Goal: Task Accomplishment & Management: Manage account settings

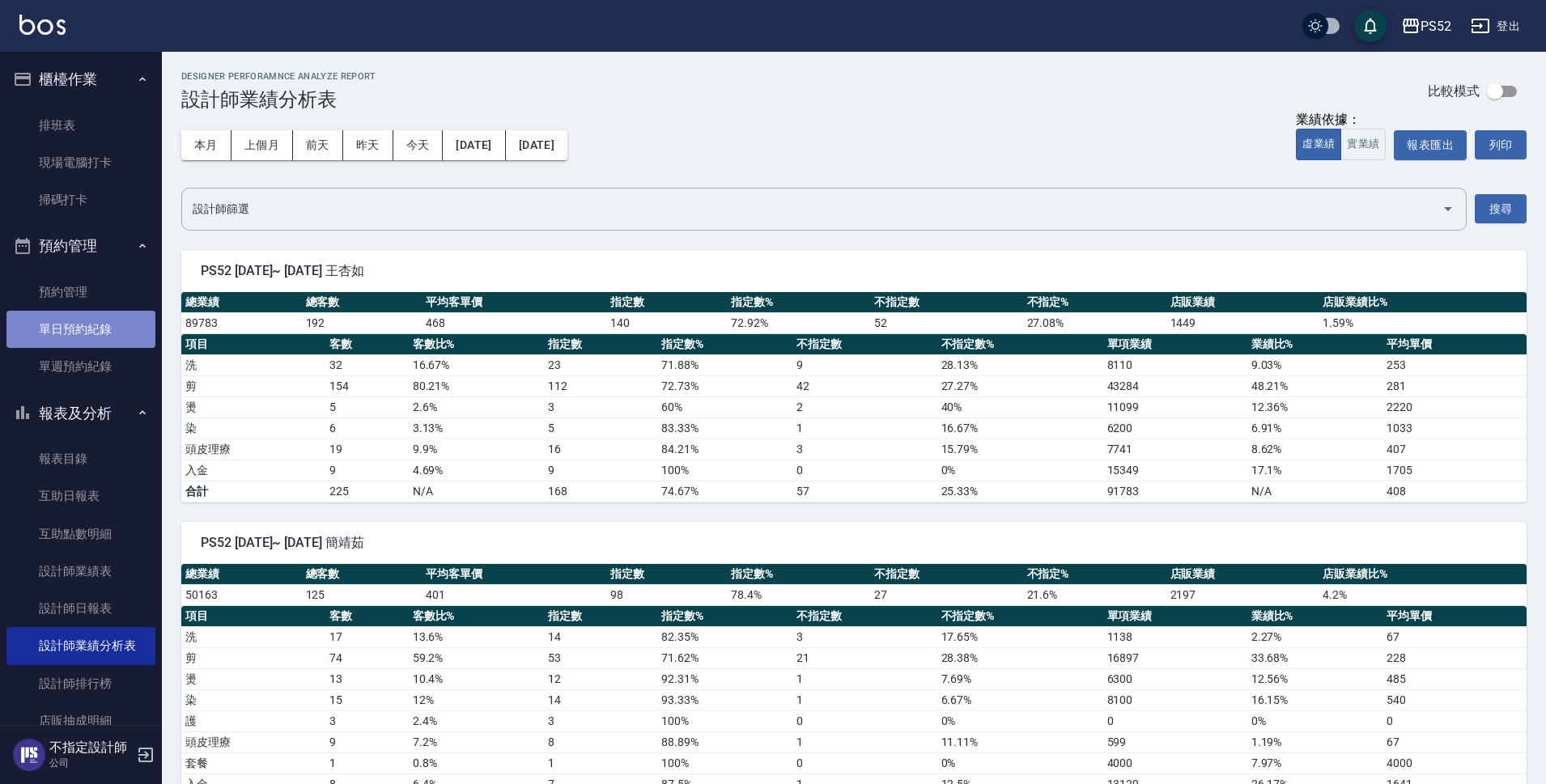
click at [114, 316] on link "單日預約紀錄" at bounding box center [81, 329] width 149 height 37
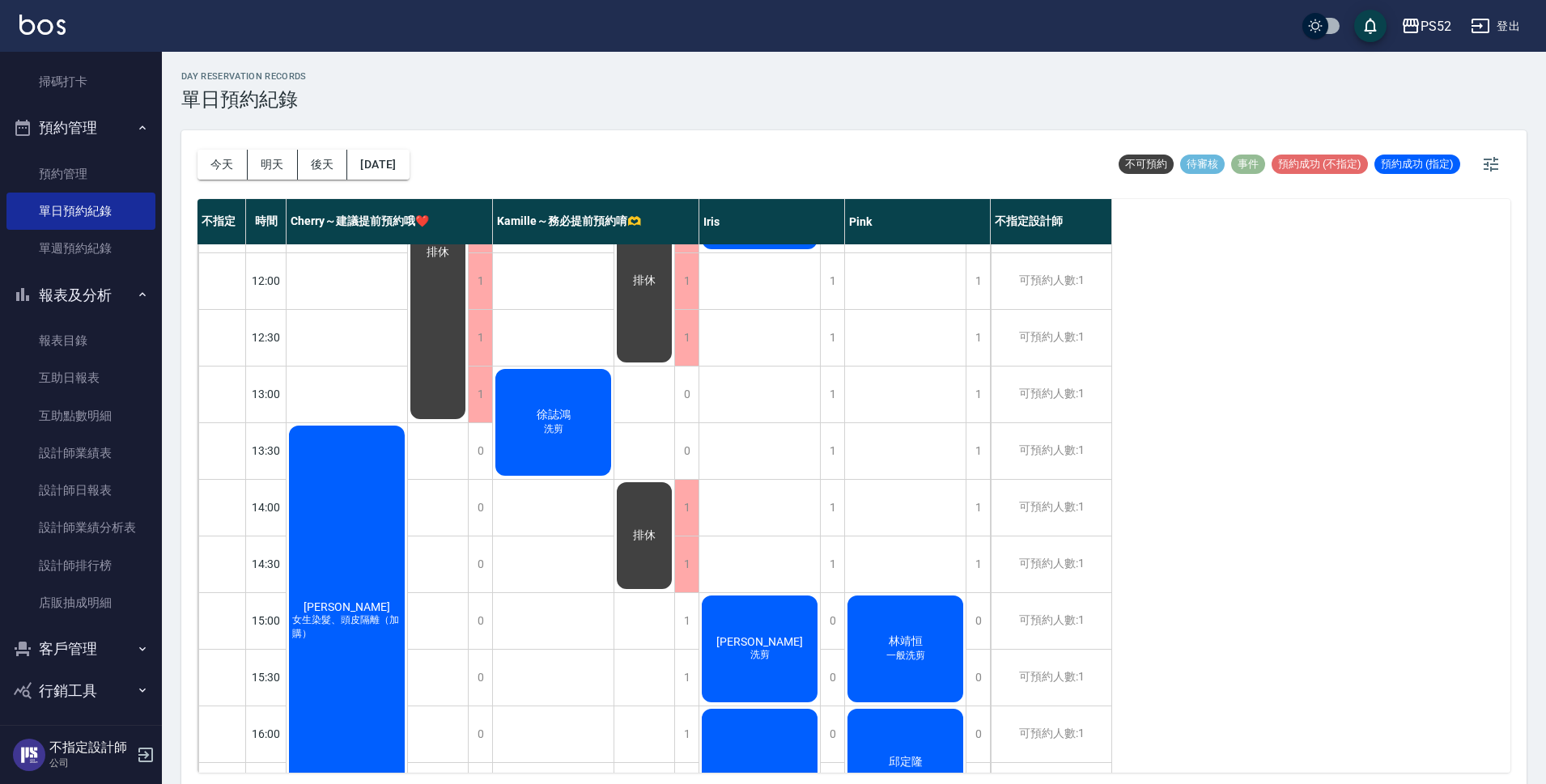
scroll to position [124, 0]
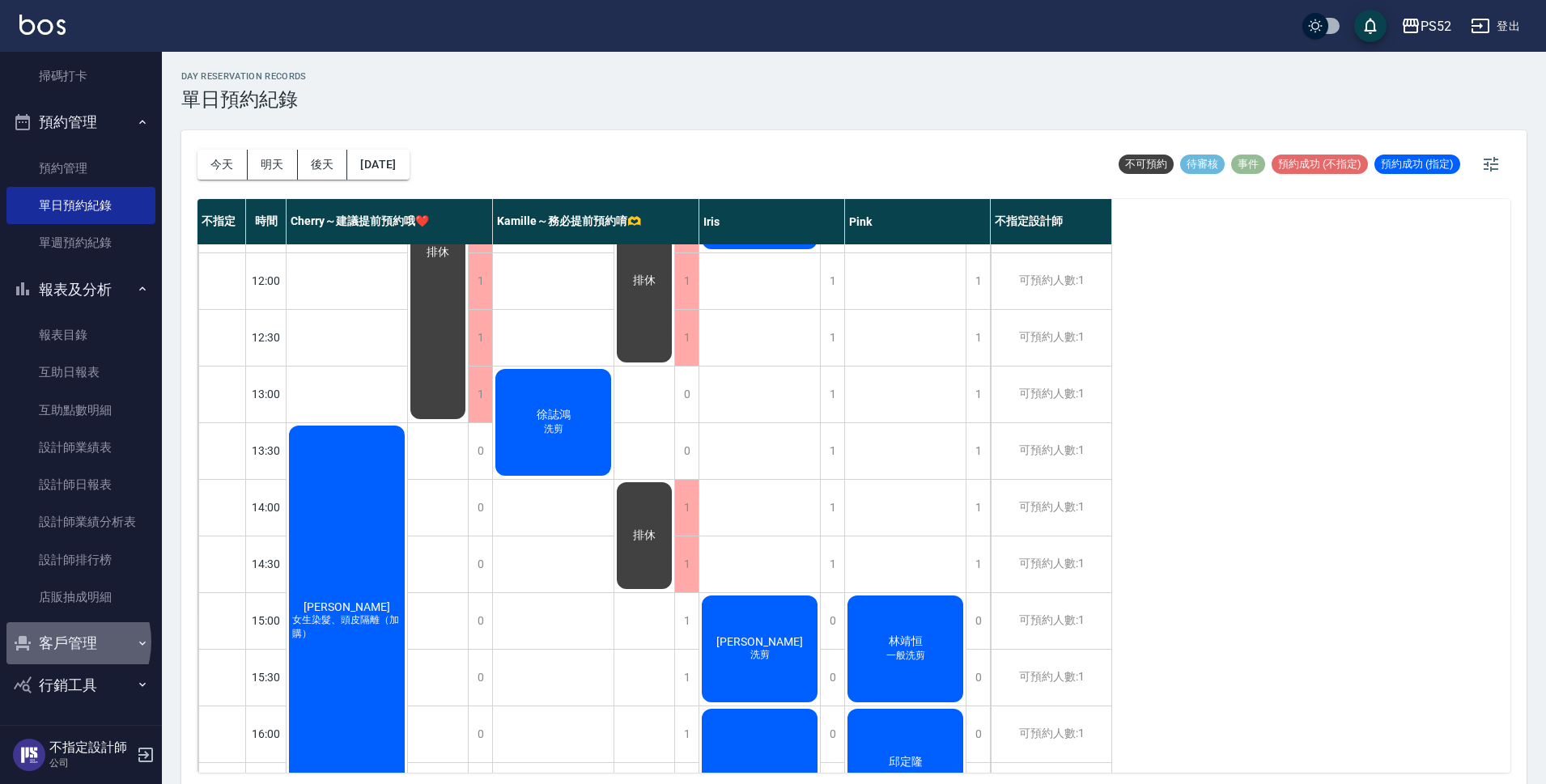
click at [60, 641] on button "客戶管理" at bounding box center [81, 643] width 149 height 43
click at [79, 686] on link "客戶列表" at bounding box center [81, 689] width 149 height 37
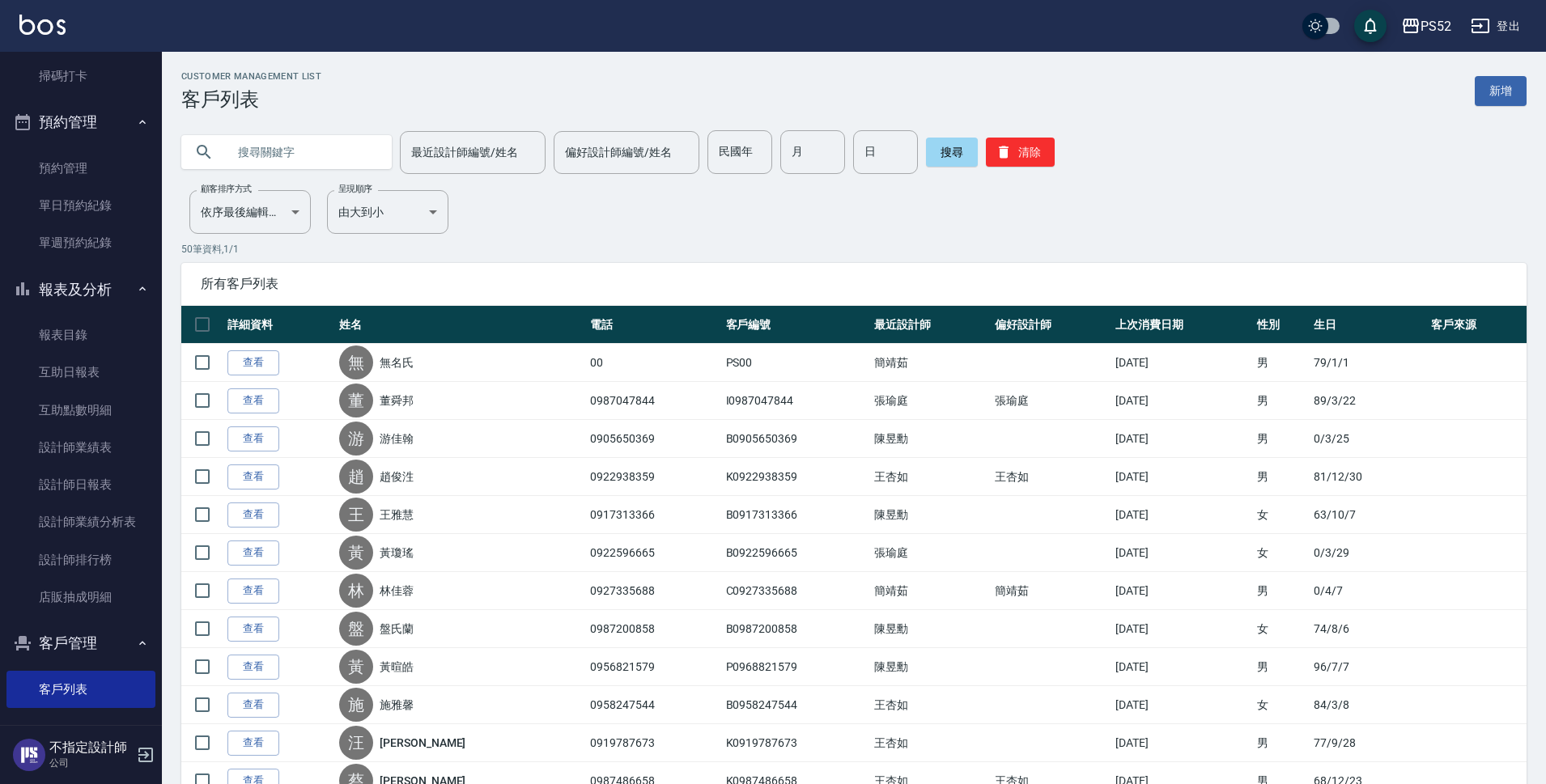
click at [271, 149] on input "text" at bounding box center [302, 152] width 152 height 43
type input "子"
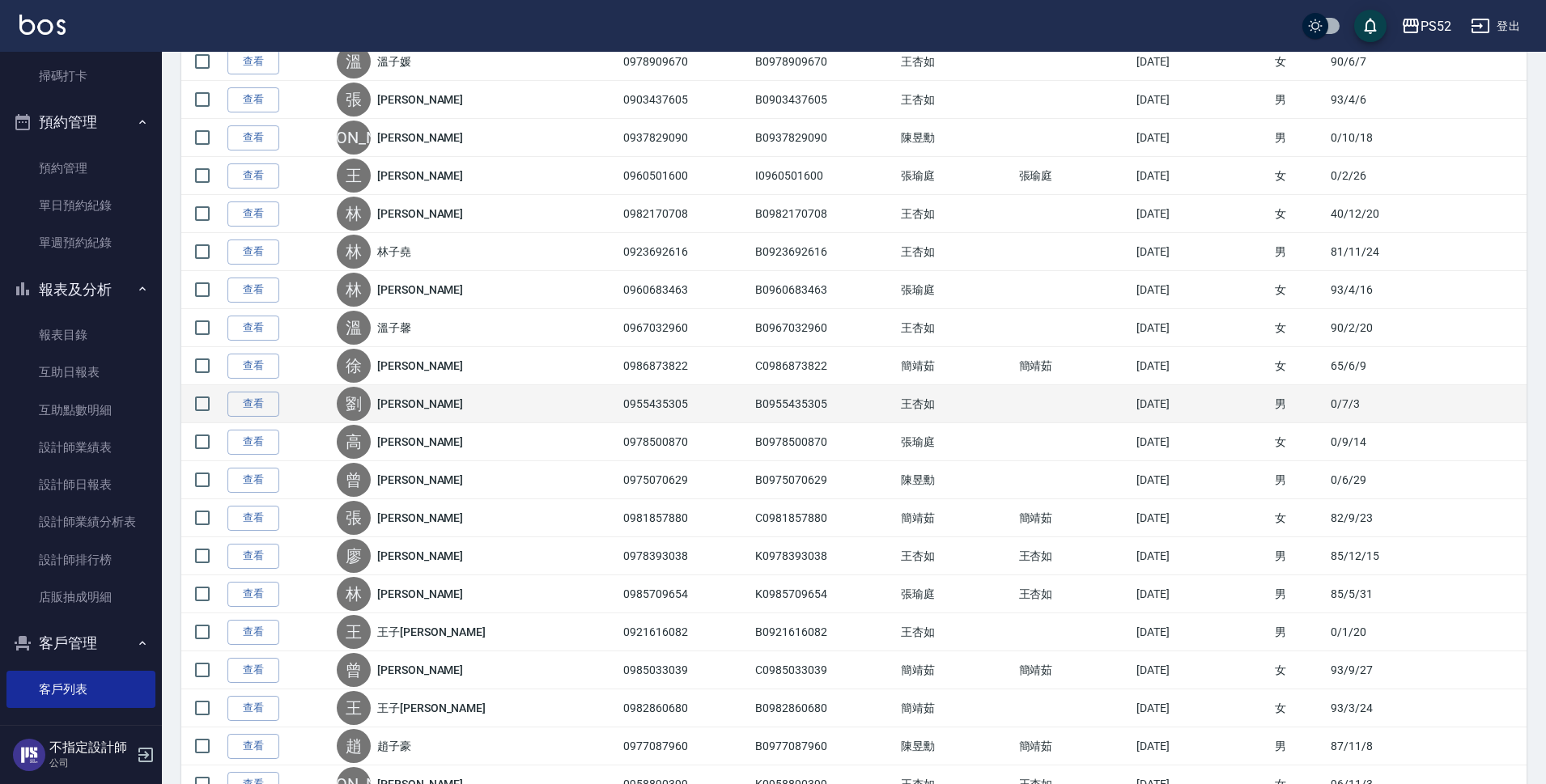
scroll to position [378, 0]
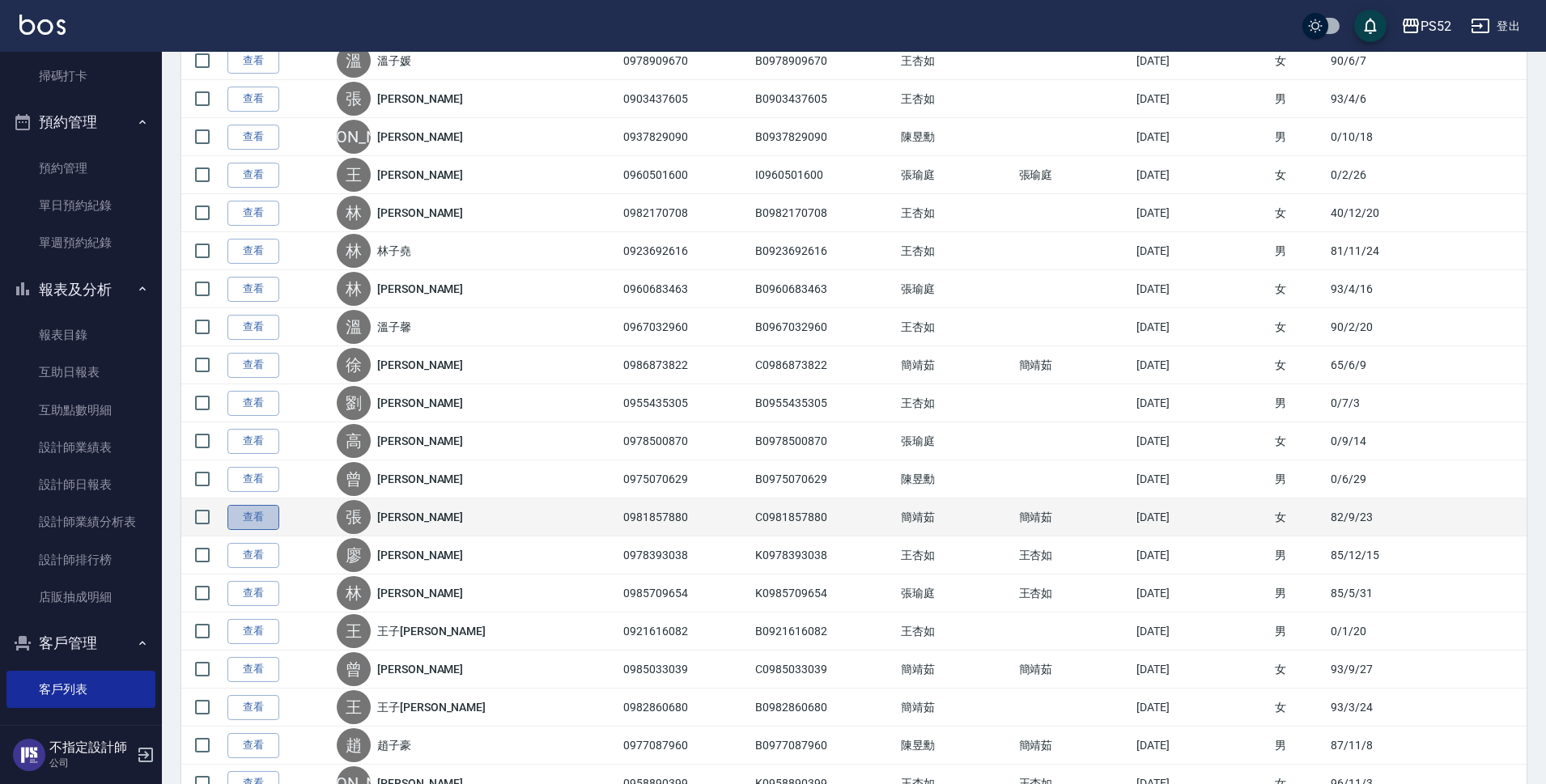
click at [253, 524] on link "查看" at bounding box center [253, 517] width 52 height 26
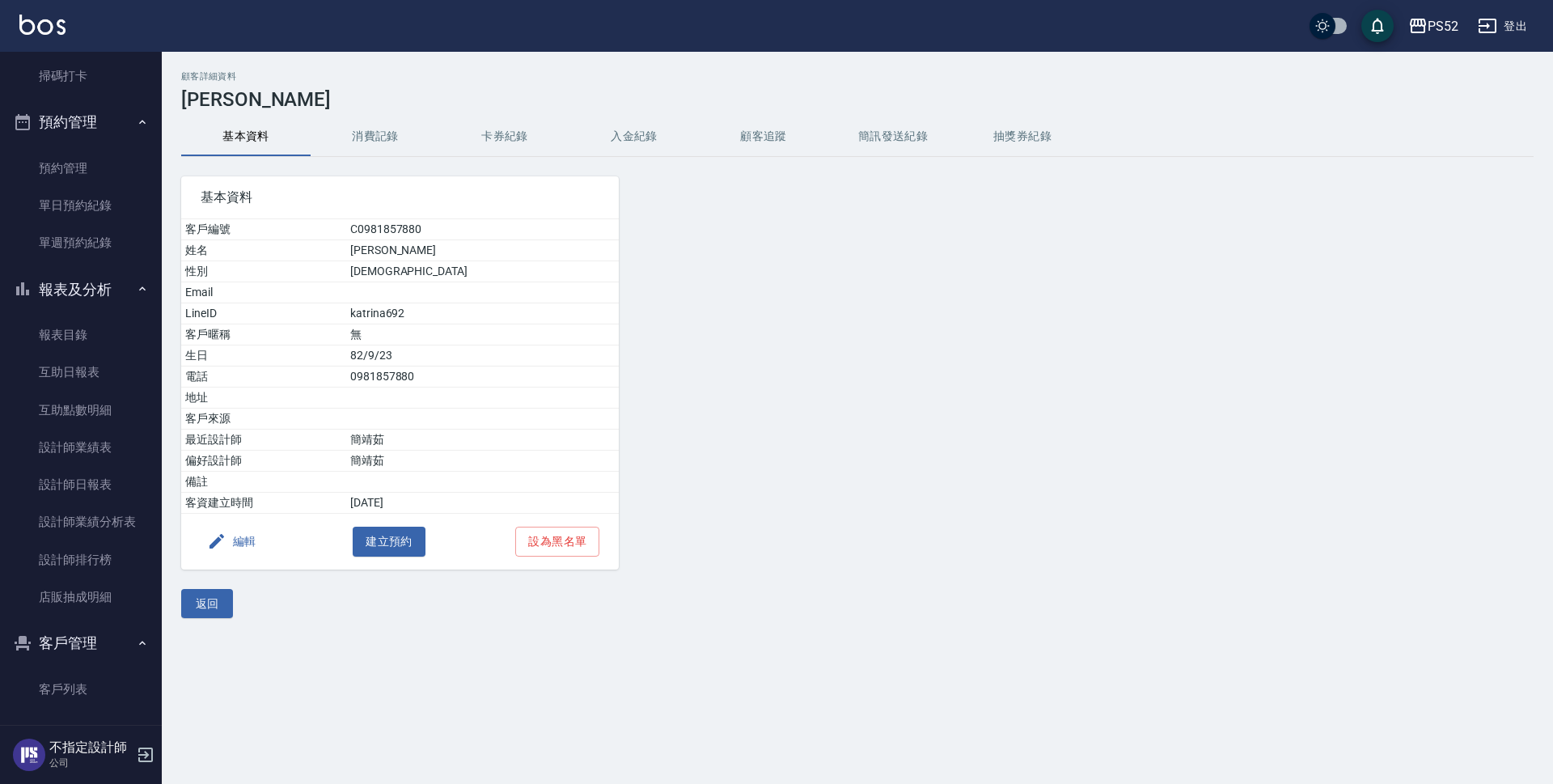
click at [370, 154] on button "消費記錄" at bounding box center [375, 136] width 129 height 39
